Goal: Transaction & Acquisition: Download file/media

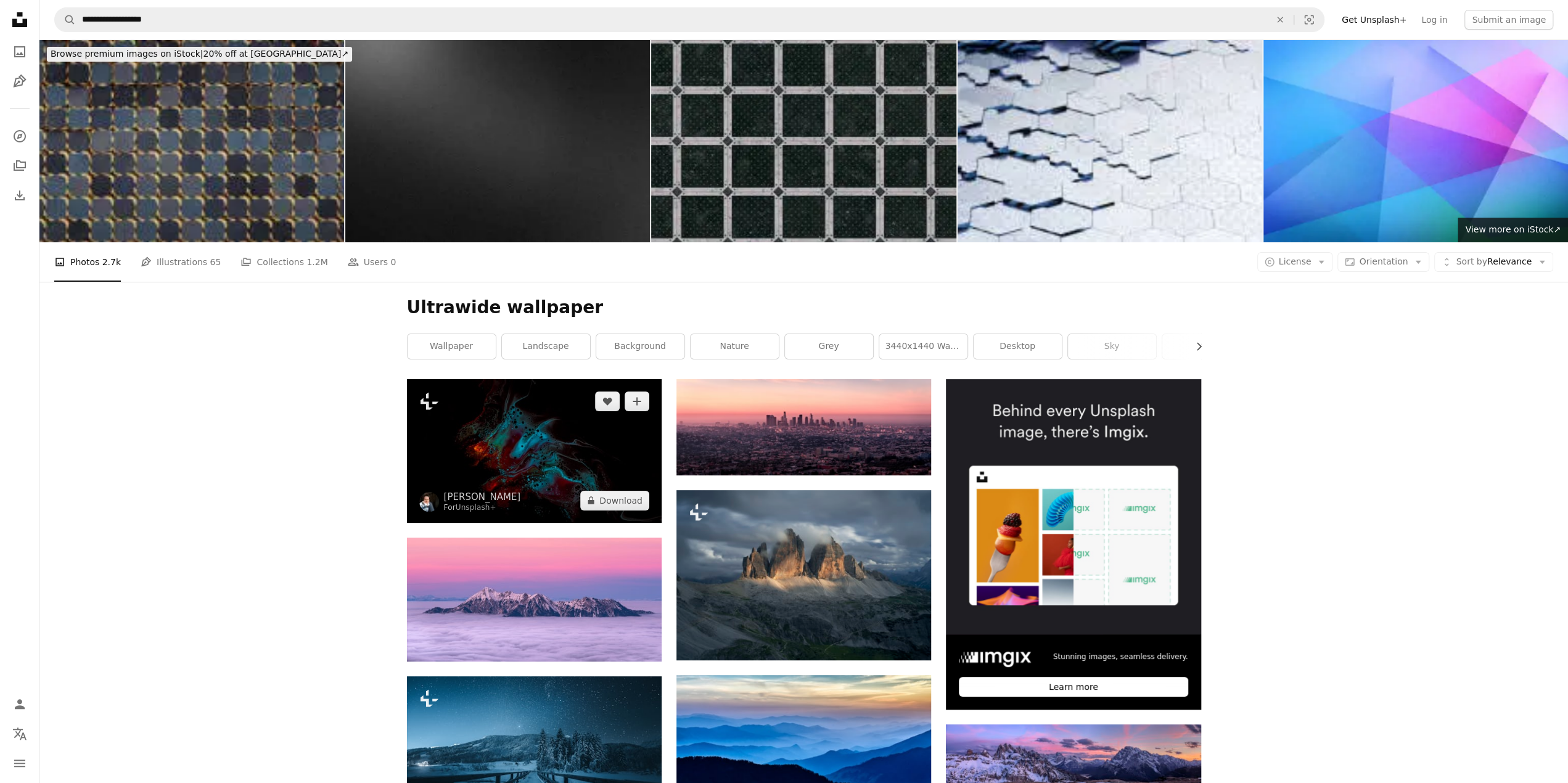
click at [577, 469] on img at bounding box center [534, 450] width 254 height 143
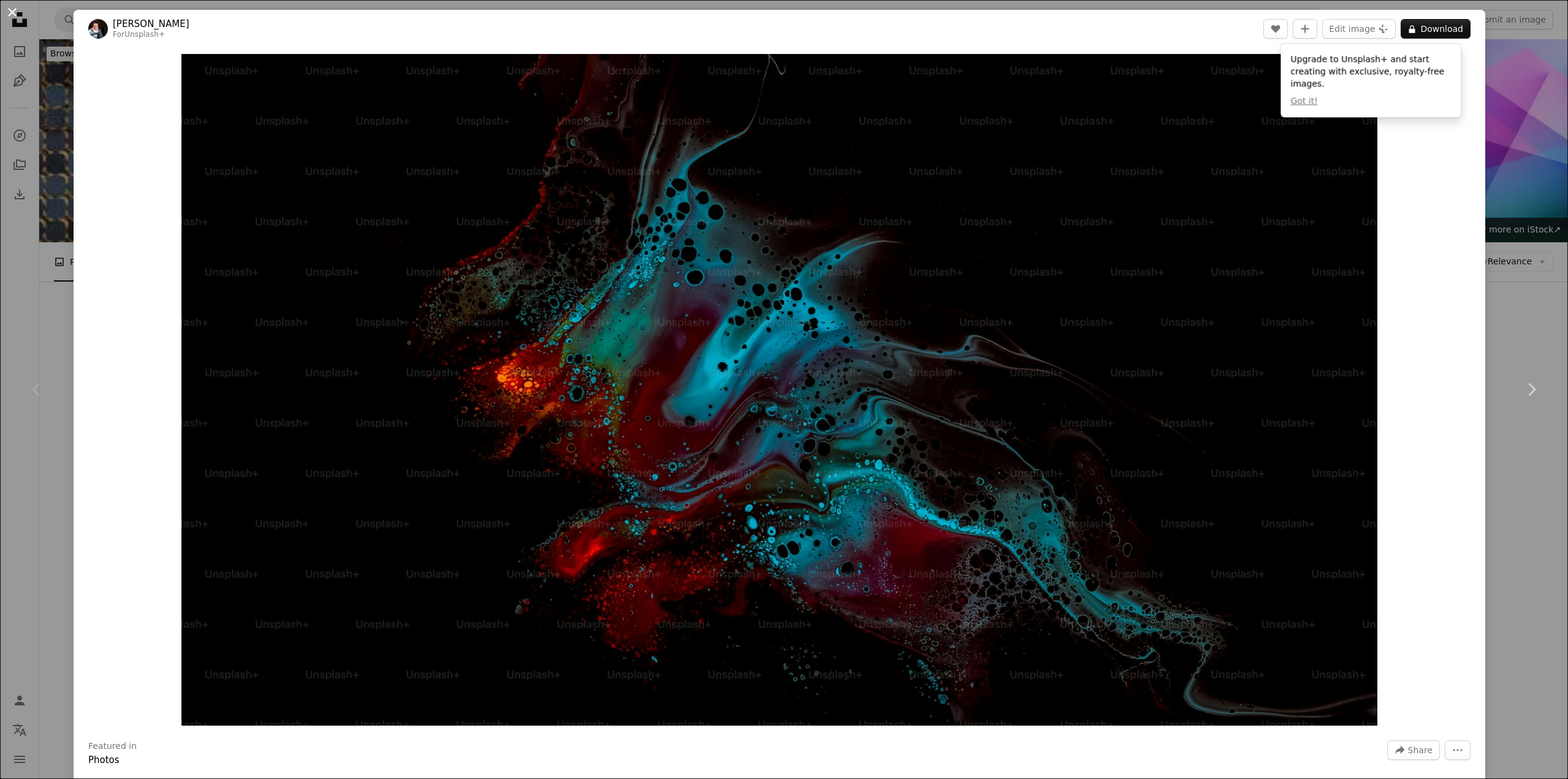
click at [17, 9] on button "An X shape" at bounding box center [12, 12] width 14 height 14
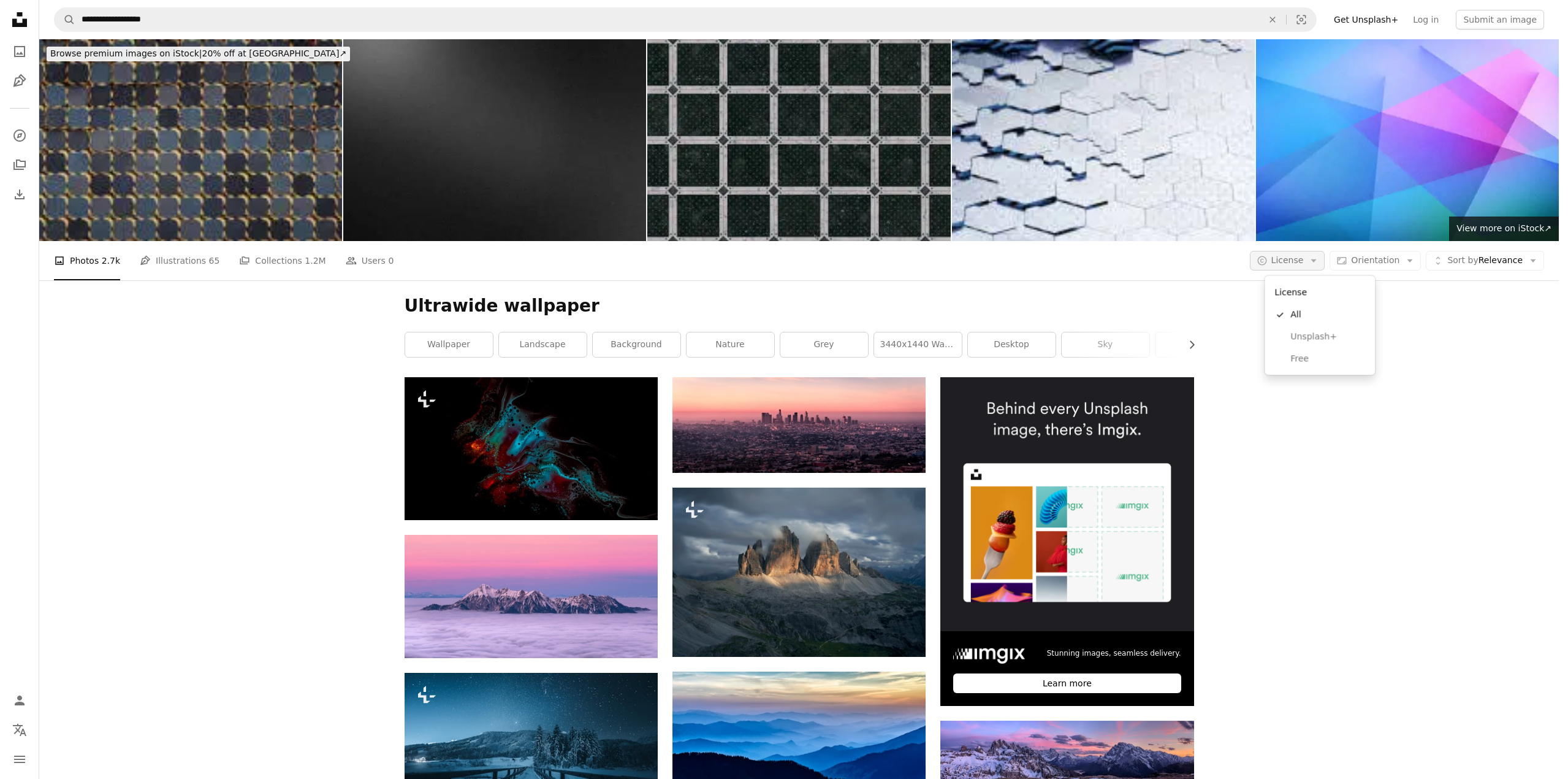
click at [1319, 258] on icon "Arrow down" at bounding box center [1314, 261] width 11 height 11
click at [1308, 351] on link "Free" at bounding box center [1320, 359] width 100 height 22
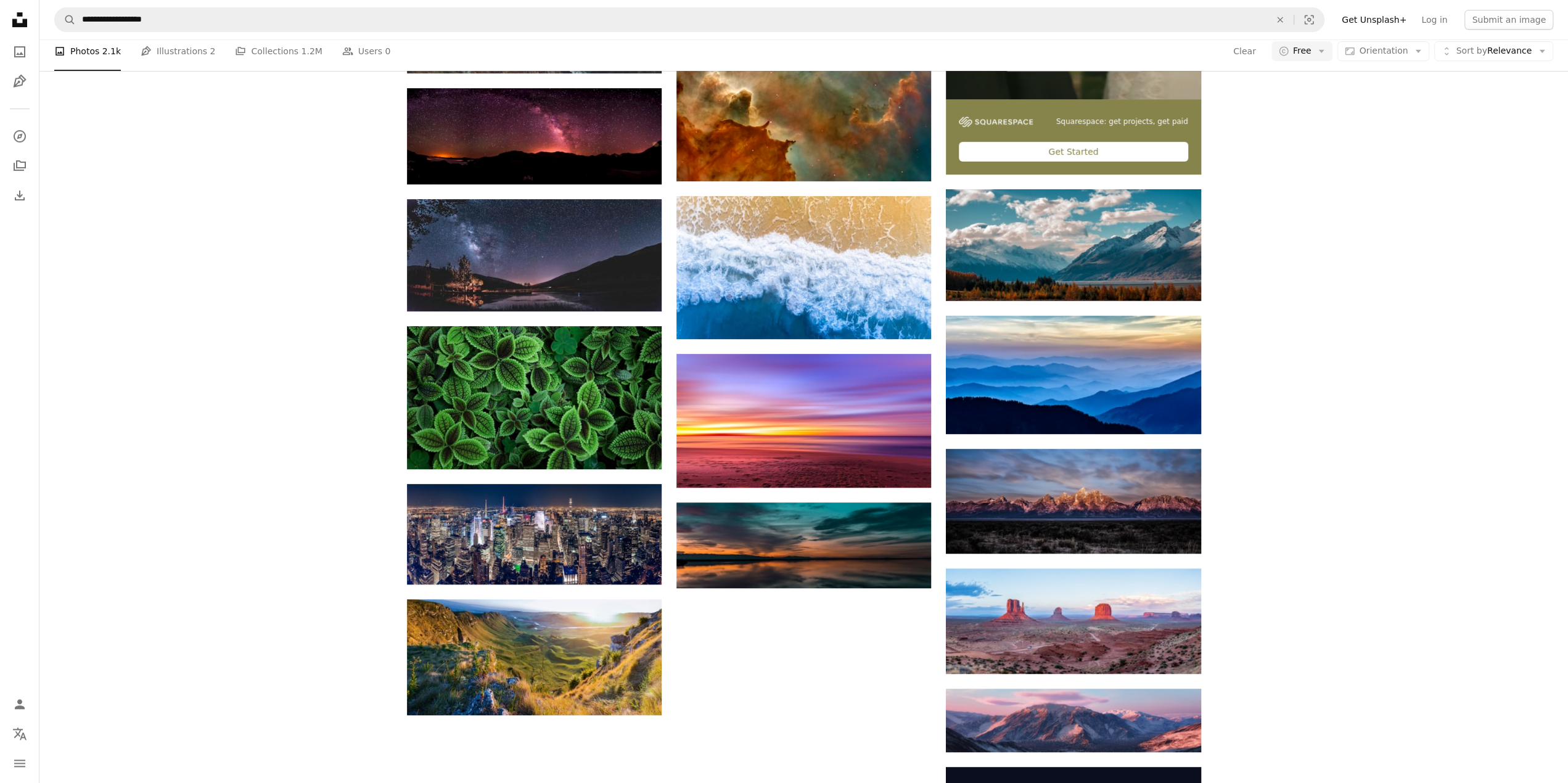
scroll to position [555, 0]
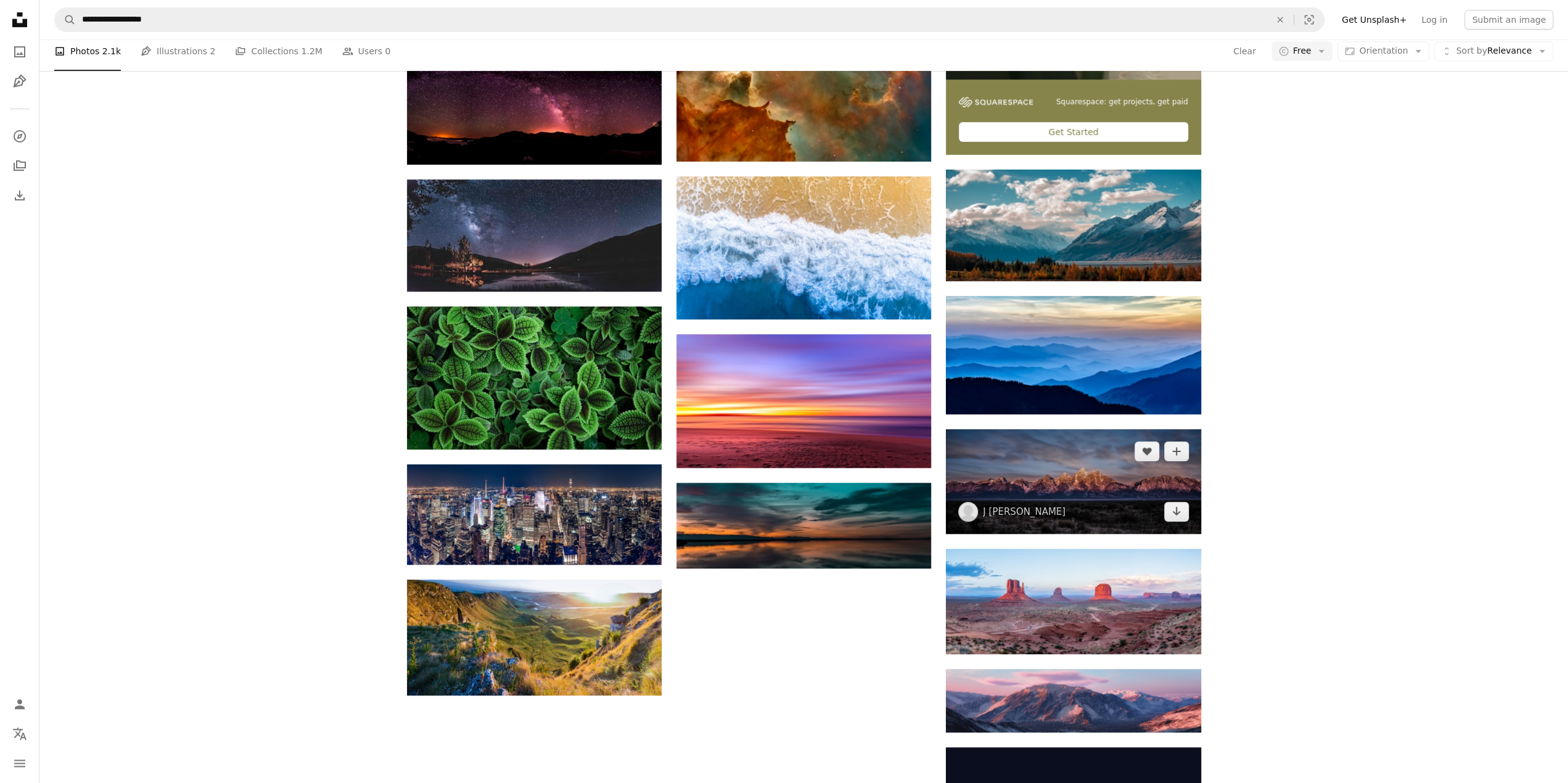
click at [1094, 482] on img at bounding box center [1073, 481] width 254 height 104
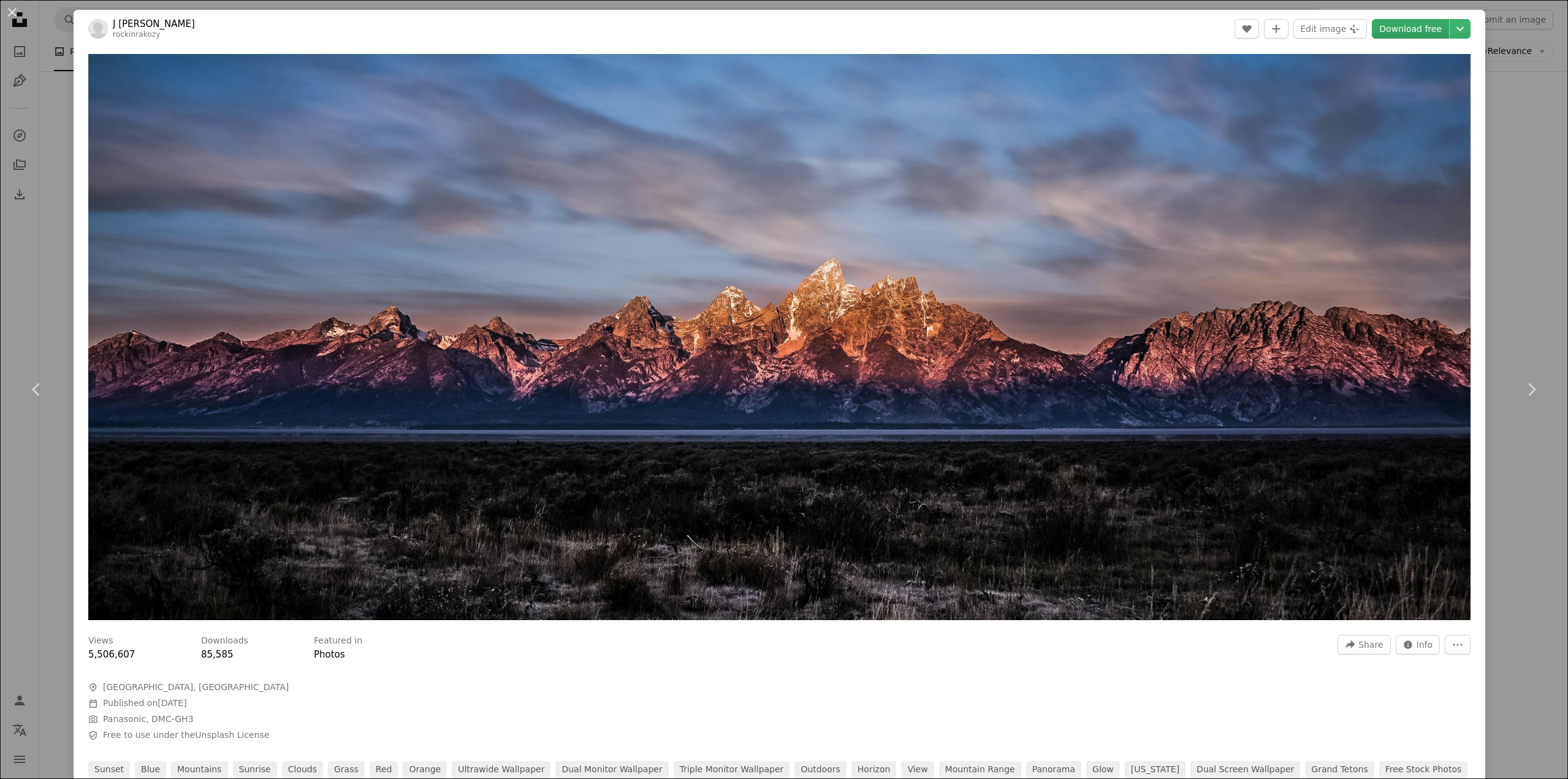
click at [1405, 30] on link "Download free" at bounding box center [1410, 28] width 77 height 19
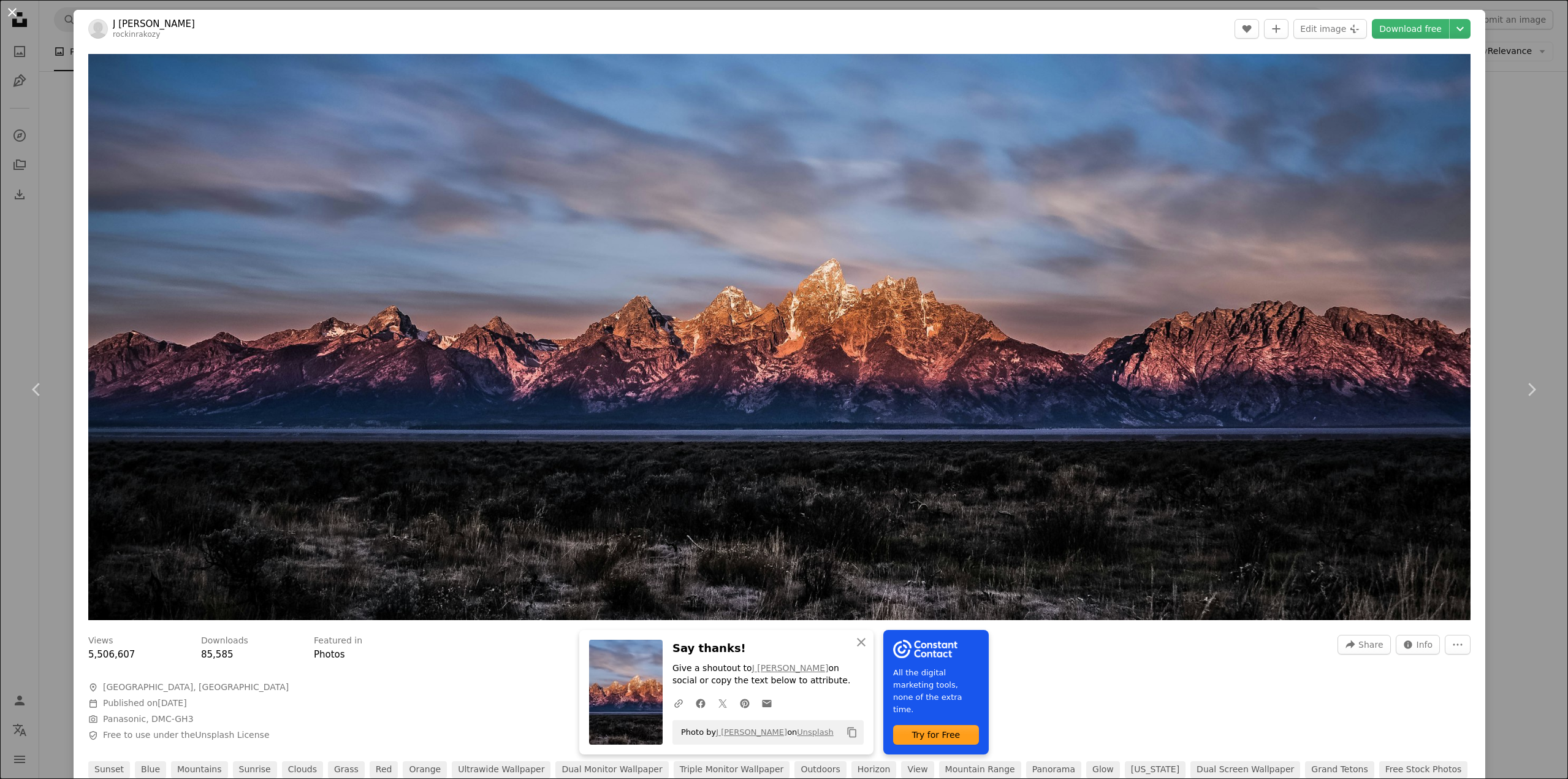
click at [19, 13] on button "An X shape" at bounding box center [12, 12] width 14 height 14
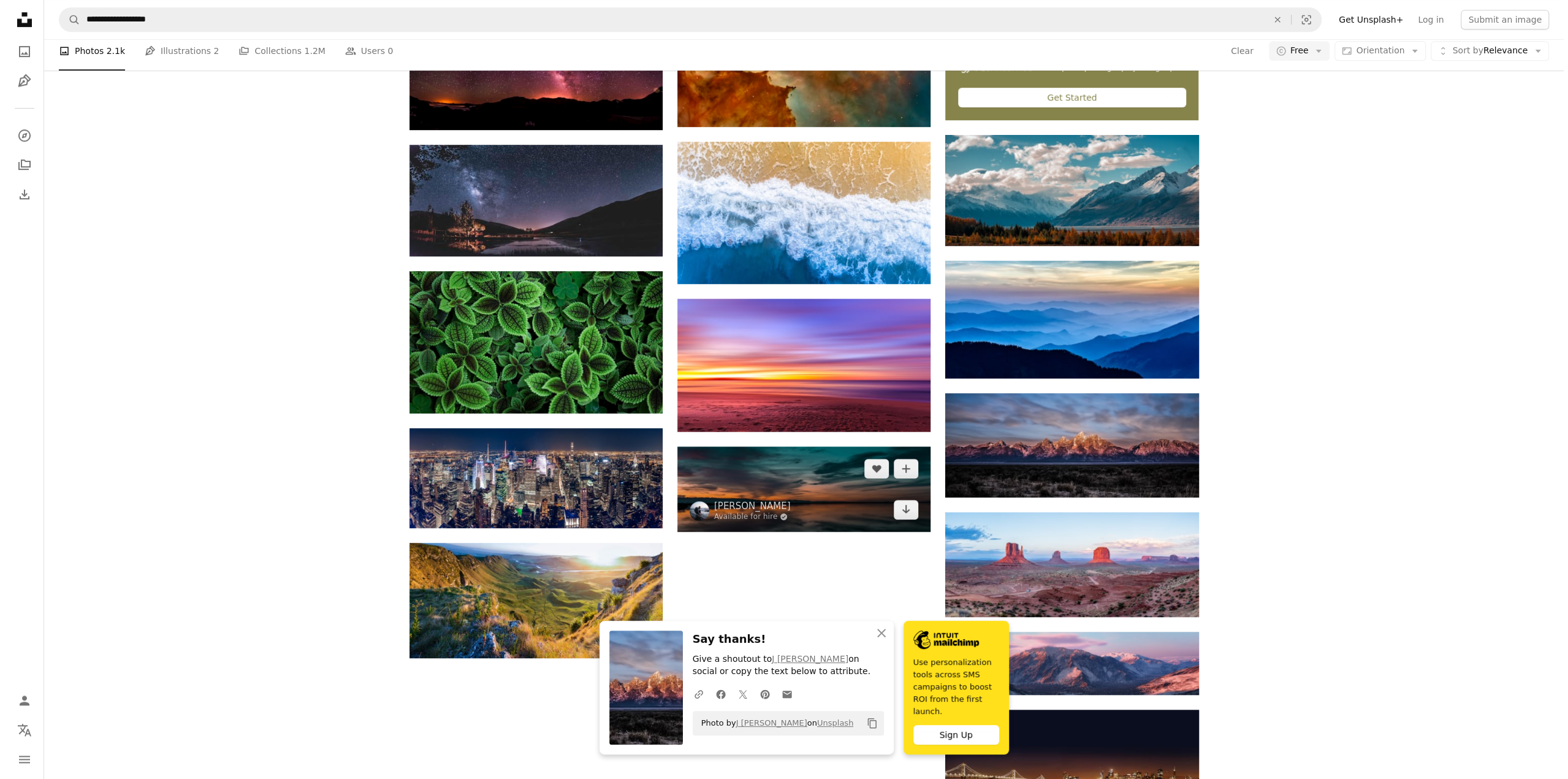
scroll to position [675, 0]
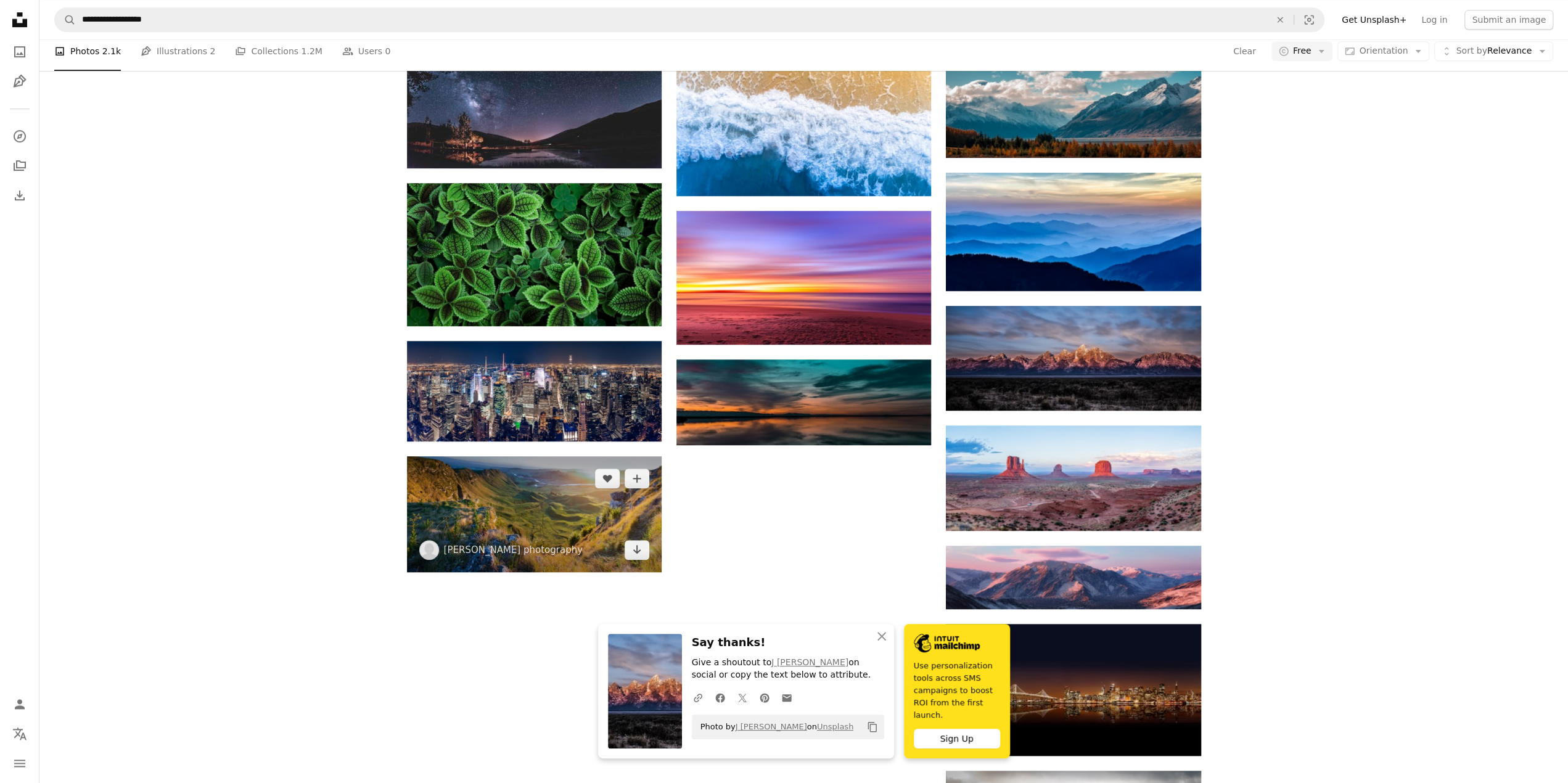
click at [505, 493] on img at bounding box center [534, 514] width 254 height 116
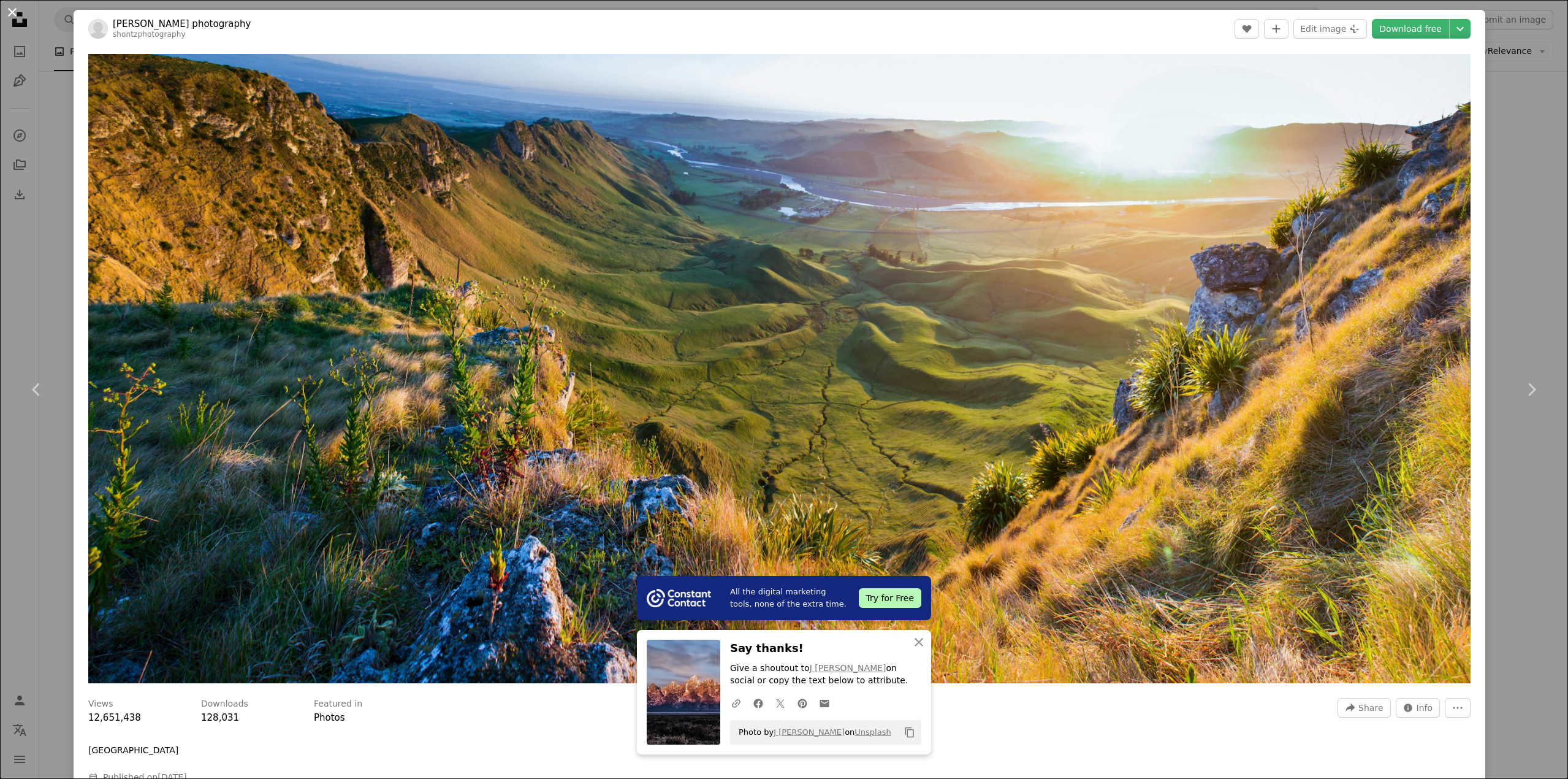
click at [18, 19] on button "An X shape" at bounding box center [12, 12] width 14 height 14
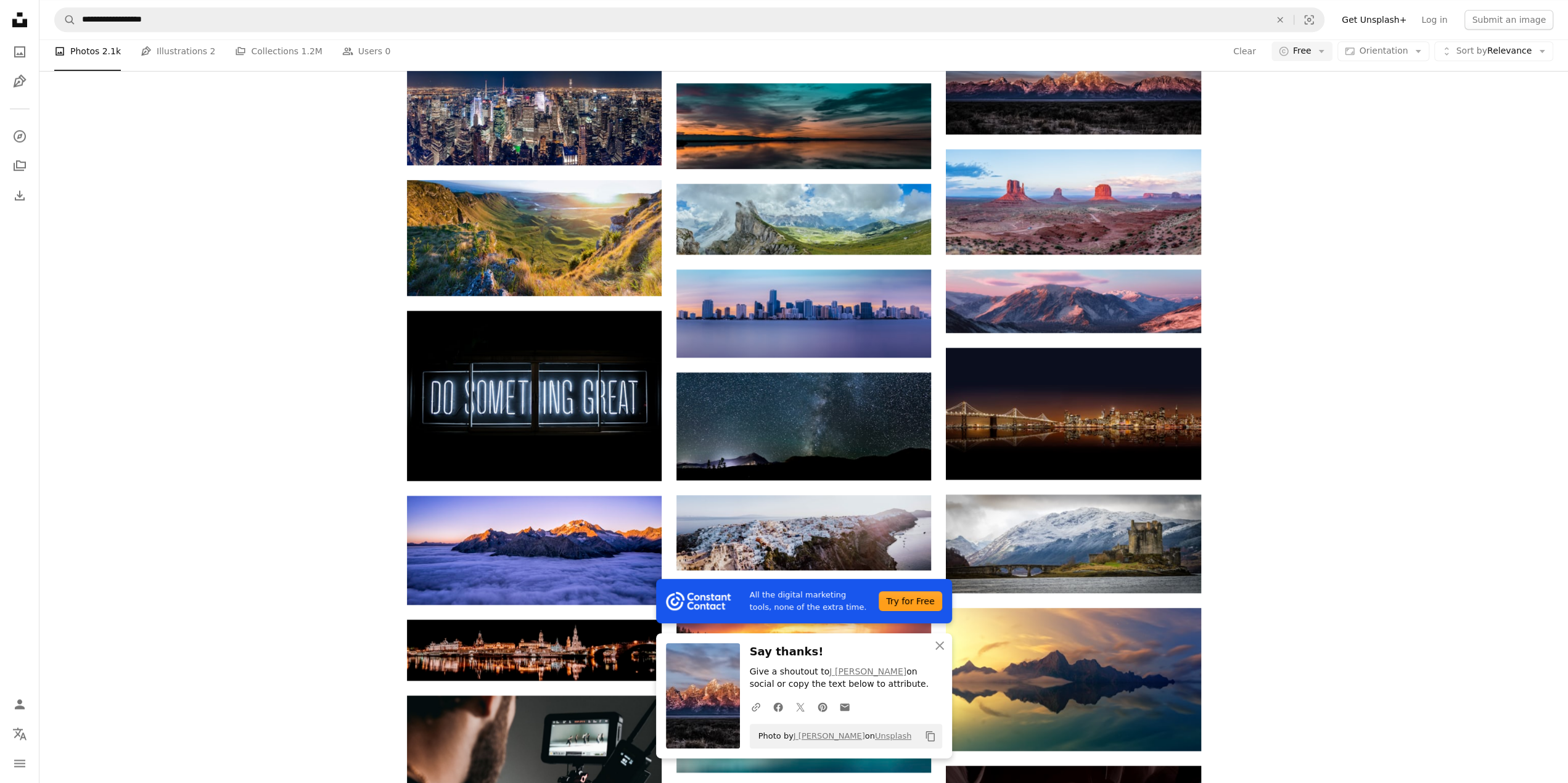
scroll to position [986, 0]
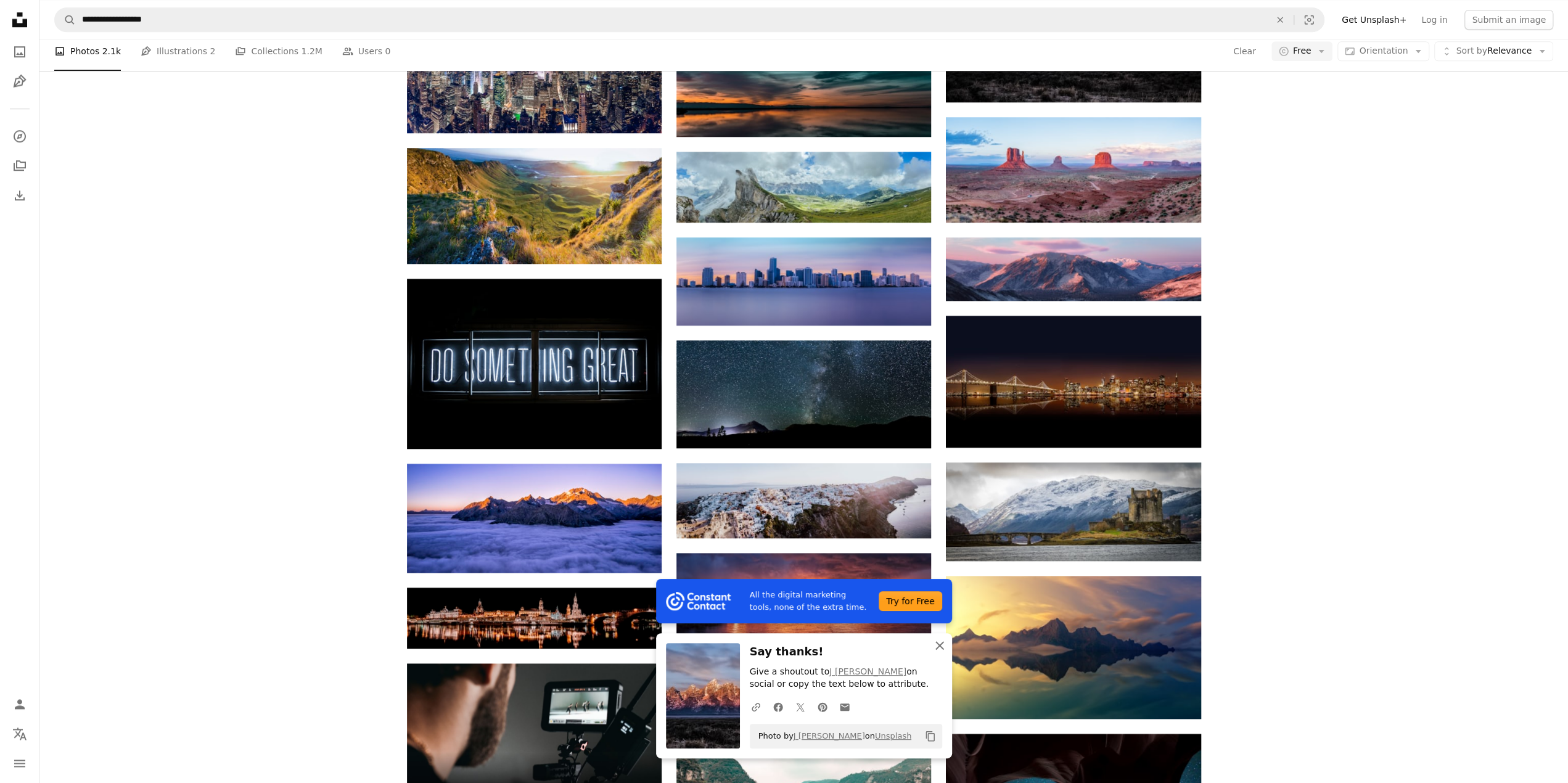
click at [938, 652] on icon "An X shape" at bounding box center [939, 645] width 15 height 15
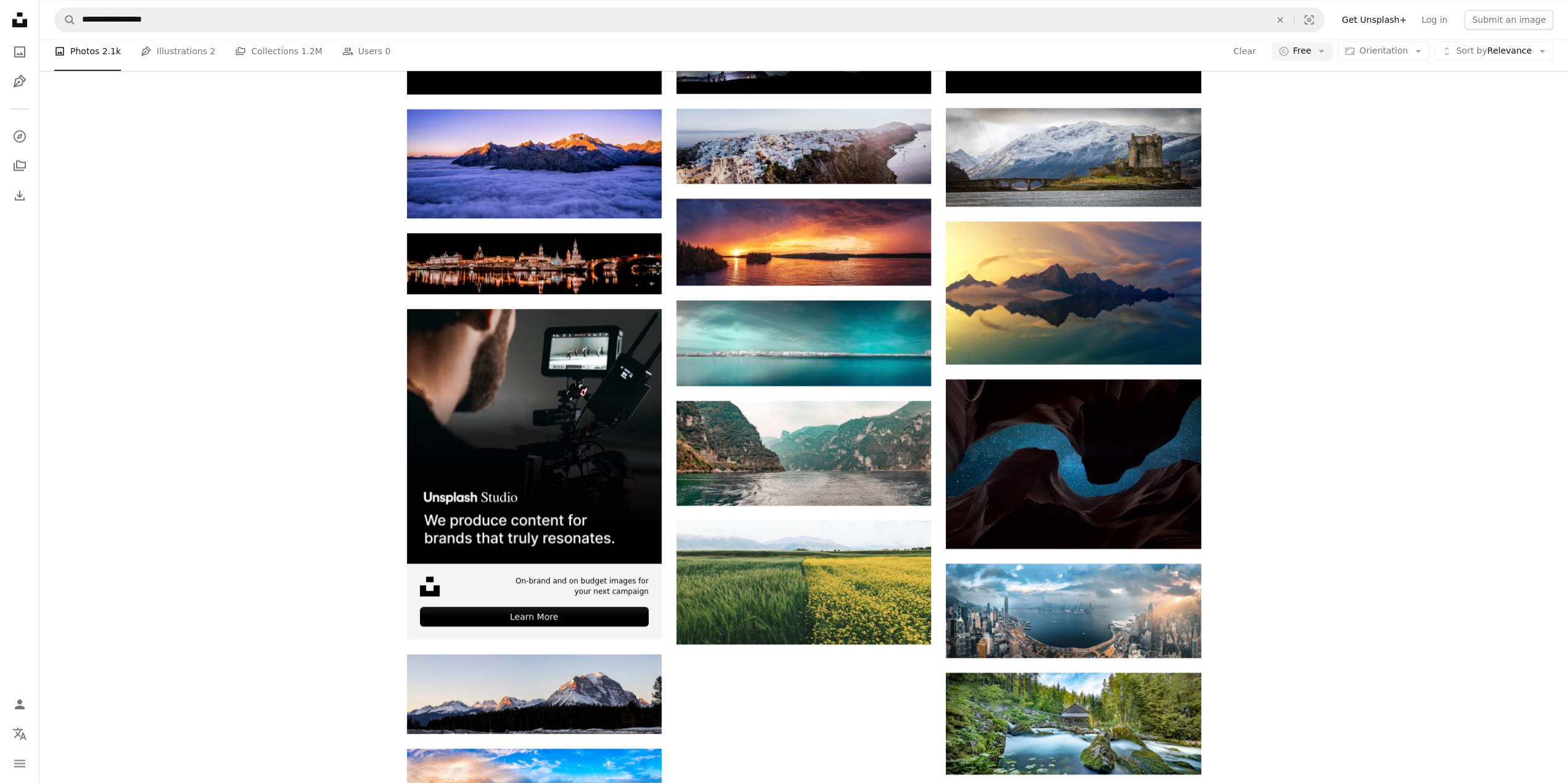
scroll to position [2173, 0]
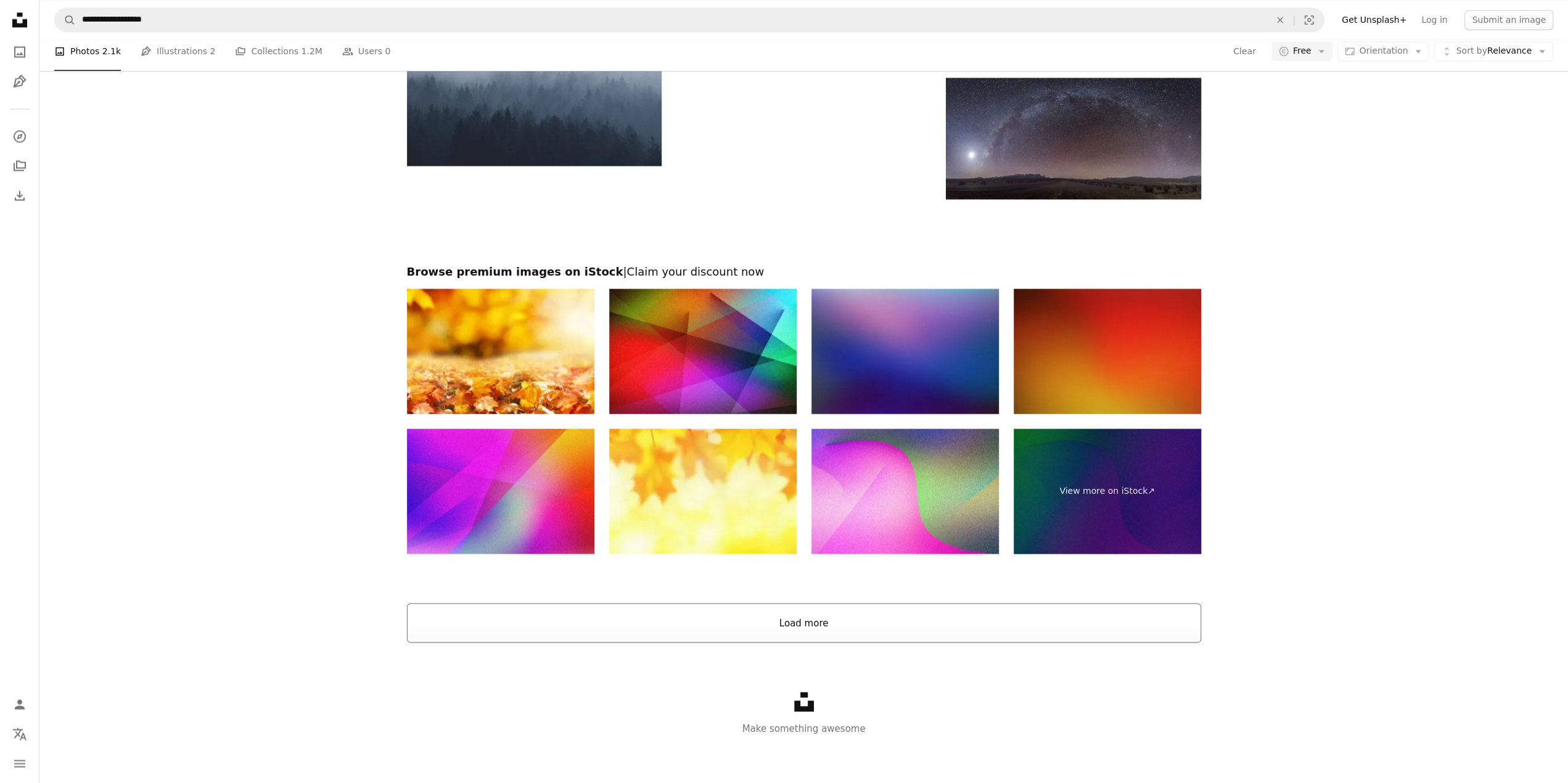
click at [779, 613] on button "Load more" at bounding box center [803, 623] width 794 height 39
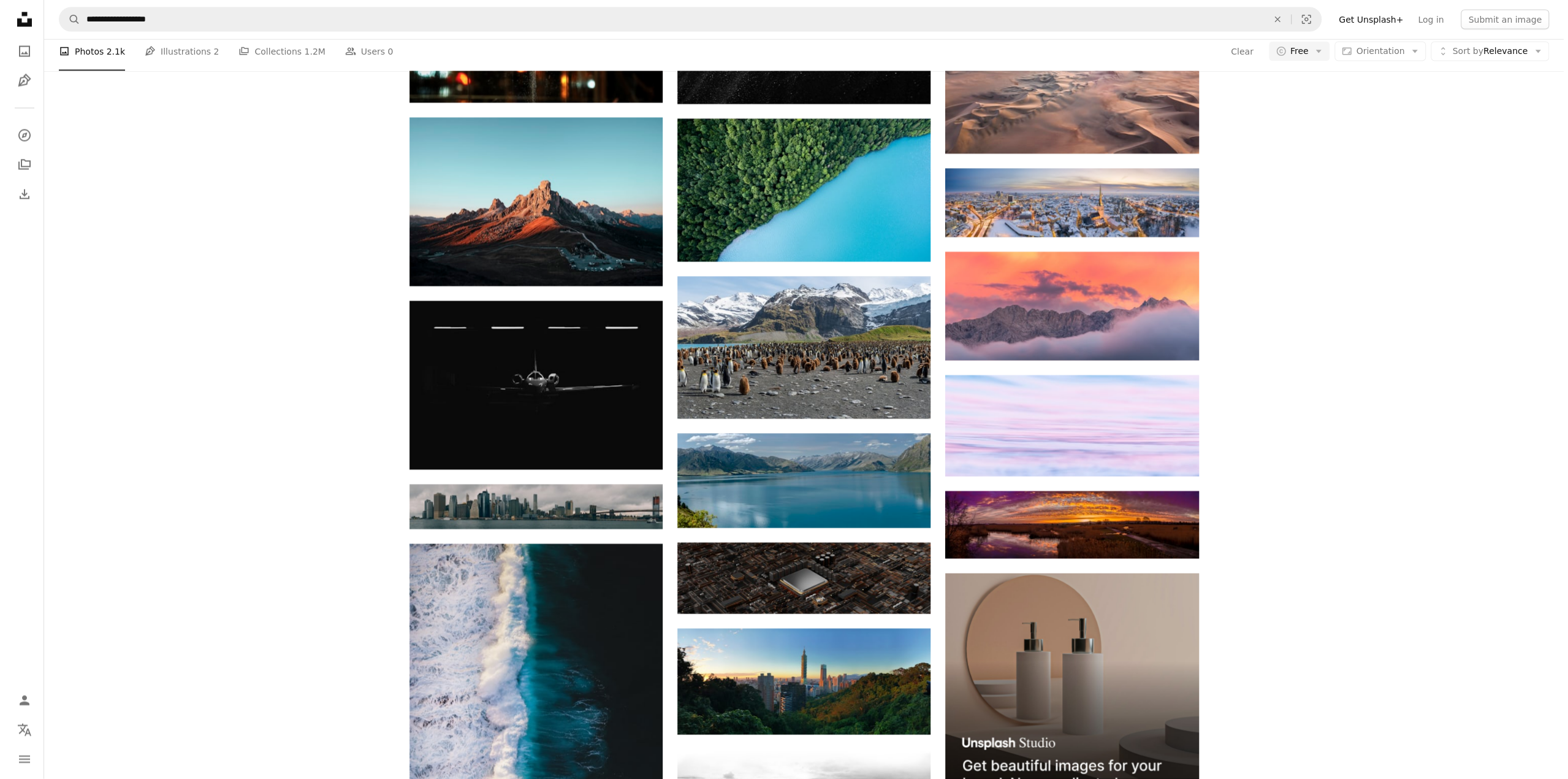
scroll to position [2346, 0]
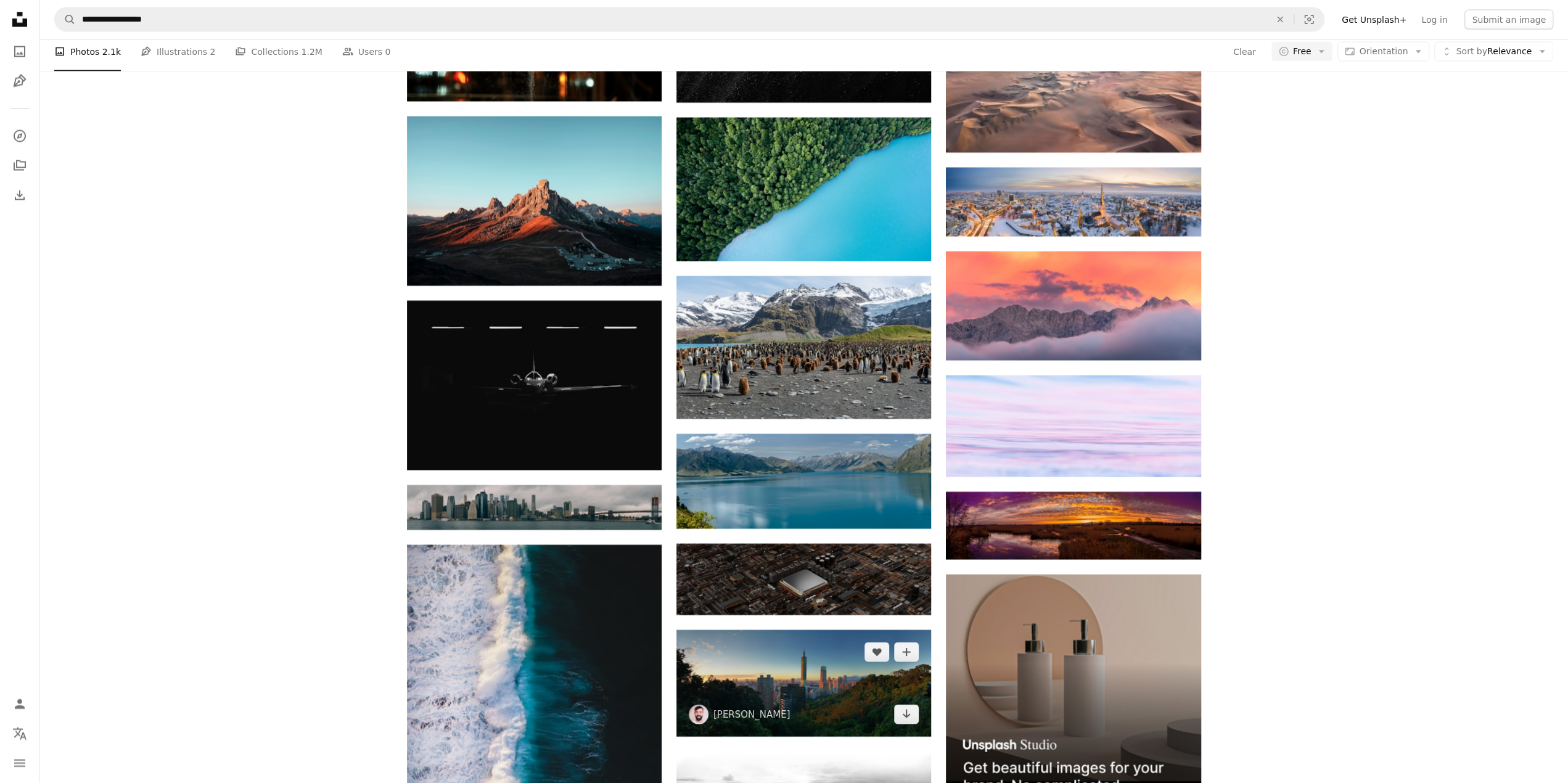
click at [840, 679] on img at bounding box center [803, 683] width 254 height 107
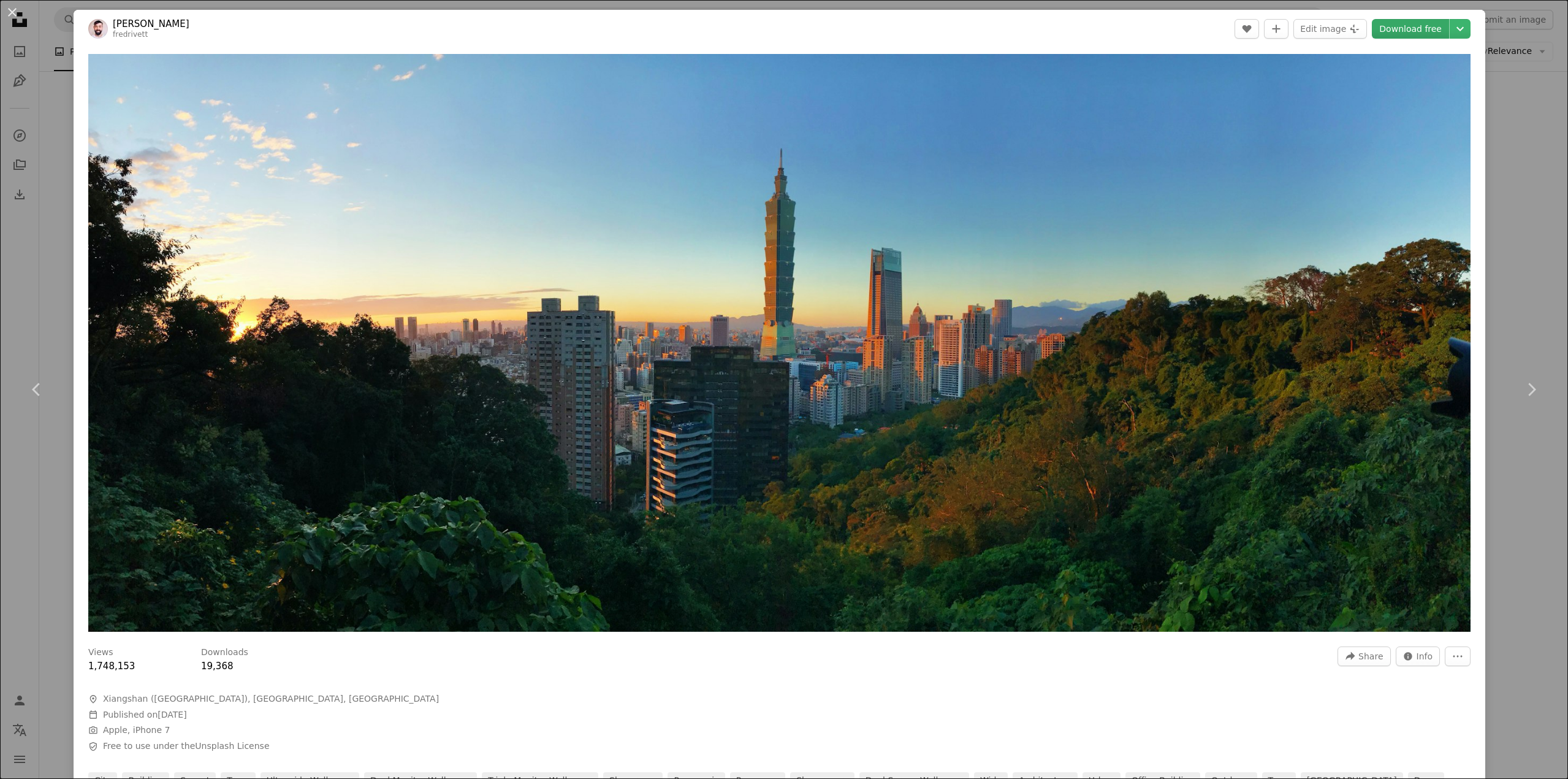
click at [1422, 26] on link "Download free" at bounding box center [1410, 28] width 77 height 19
